Goal: Information Seeking & Learning: Check status

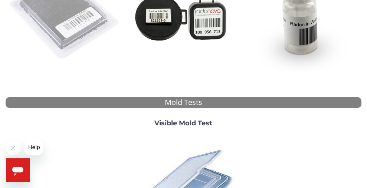
scroll to position [223, 0]
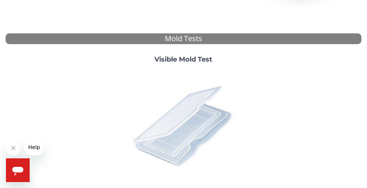
click at [176, 111] on img at bounding box center [183, 125] width 113 height 113
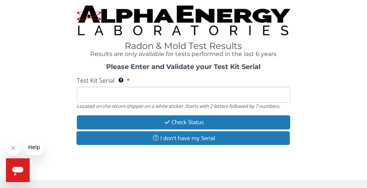
click at [145, 95] on input "Test Kit Serial Located on the return shipper on a white sticker. Starts with 2…" at bounding box center [184, 95] width 214 height 16
type input "ML 186912"
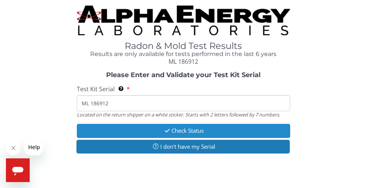
click at [171, 132] on button "Check Status" at bounding box center [184, 131] width 214 height 14
